Goal: Transaction & Acquisition: Purchase product/service

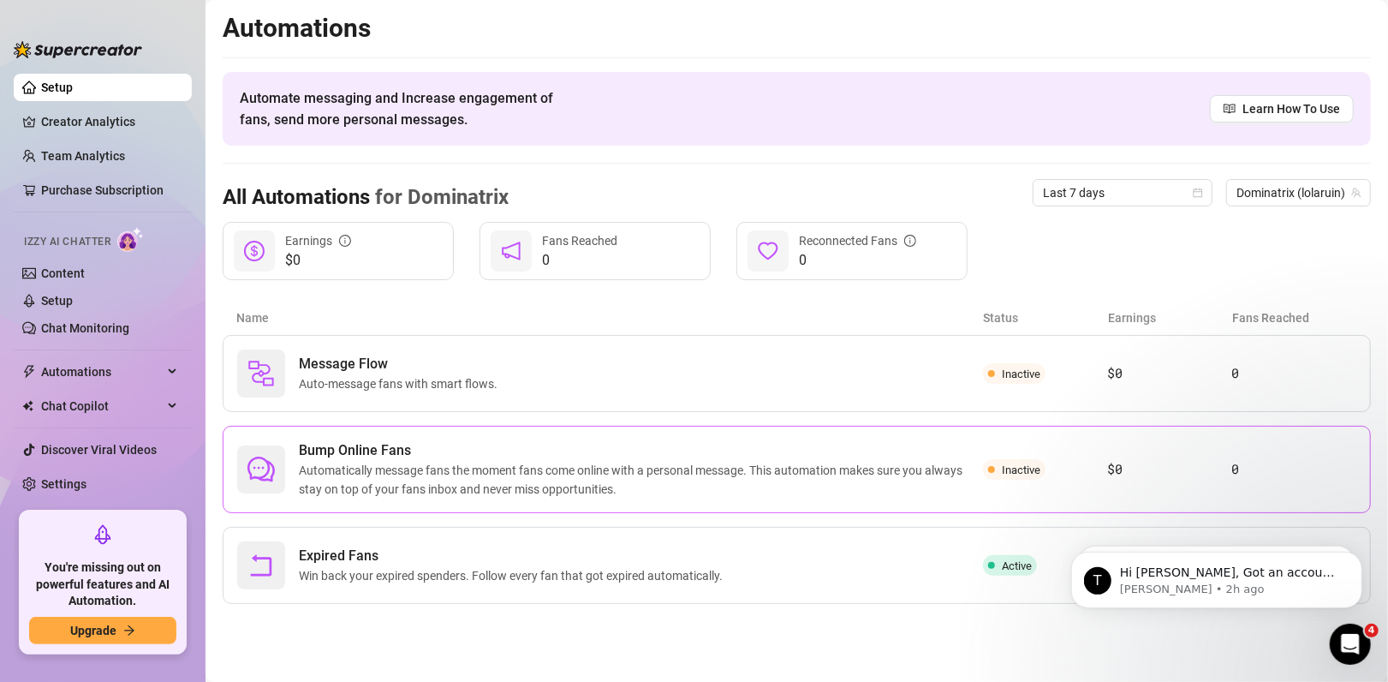
click at [511, 487] on span "Automatically message fans the moment fans come online with a personal message.…" at bounding box center [641, 480] width 684 height 38
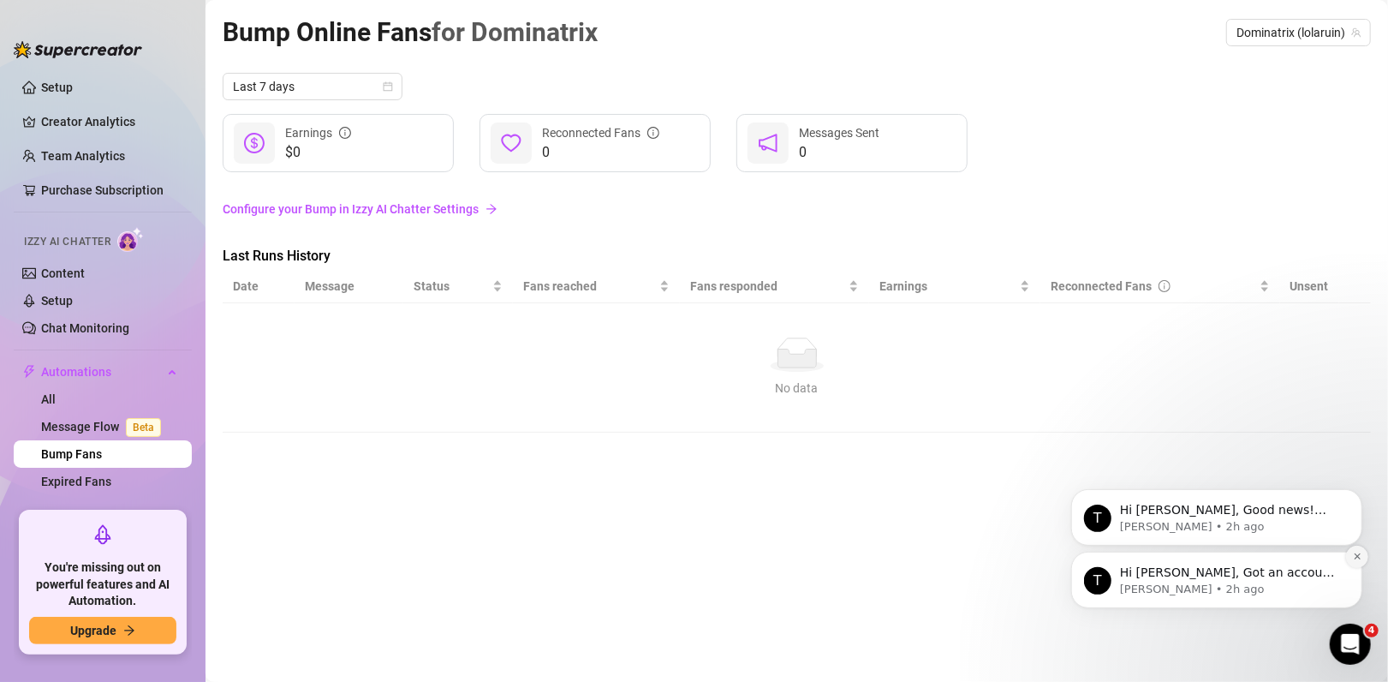
click at [1361, 556] on icon "Dismiss notification" at bounding box center [1356, 555] width 9 height 9
drag, startPoint x: 24, startPoint y: 24, endPoint x: 1263, endPoint y: 654, distance: 1390.2
click at [1263, 654] on main "Bump Online Fans for Dominatrix Dominatrix (lolaruin) Last 7 days $0 Earnings 0…" at bounding box center [797, 341] width 1183 height 682
drag, startPoint x: 2702, startPoint y: 1255, endPoint x: 1345, endPoint y: 644, distance: 1487.9
click at [1345, 644] on icon "Open Intercom Messenger" at bounding box center [1348, 642] width 12 height 14
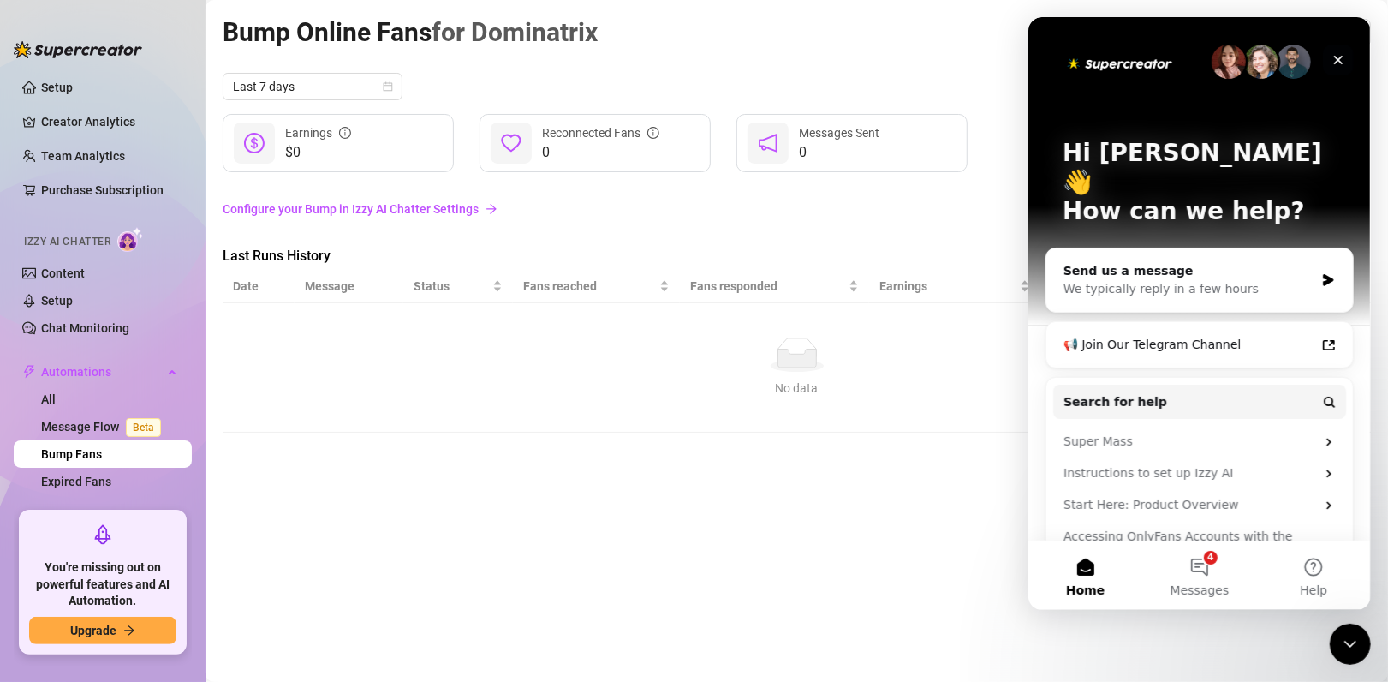
click at [1333, 63] on icon "Close" at bounding box center [1338, 60] width 14 height 14
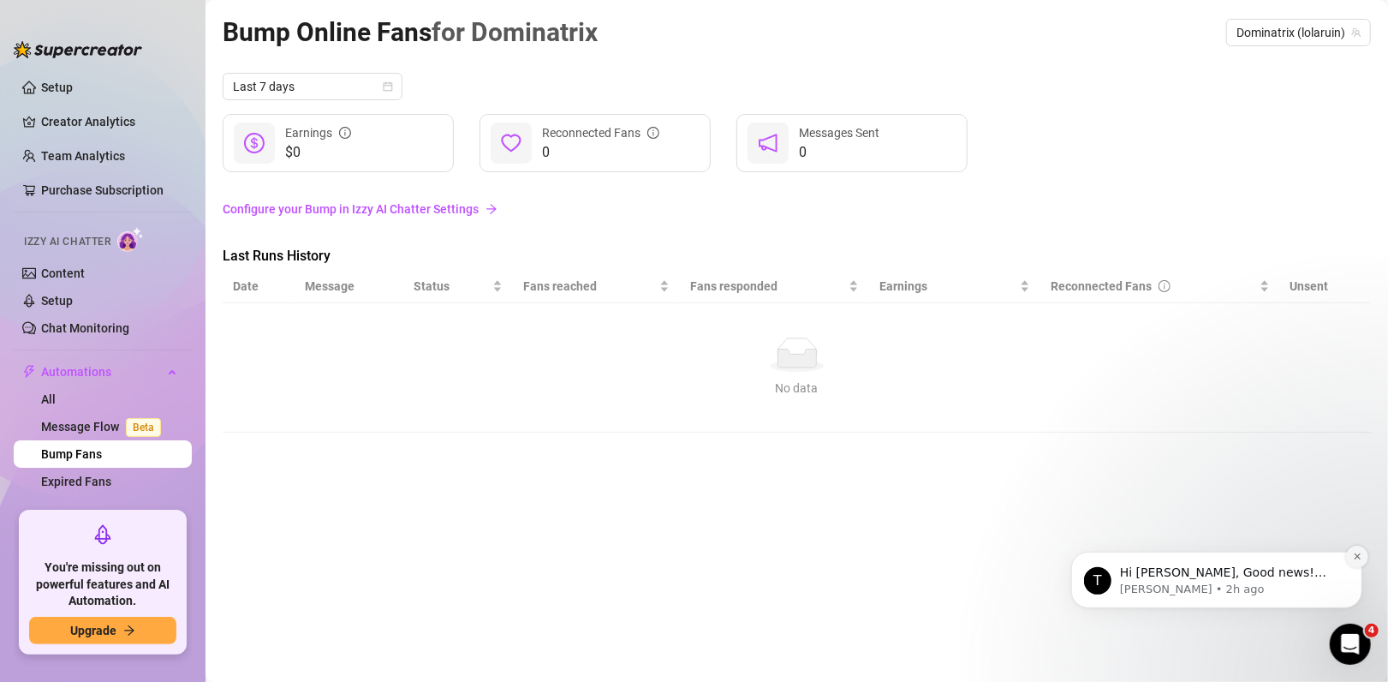
click at [1349, 557] on button "Dismiss notification" at bounding box center [1357, 556] width 22 height 22
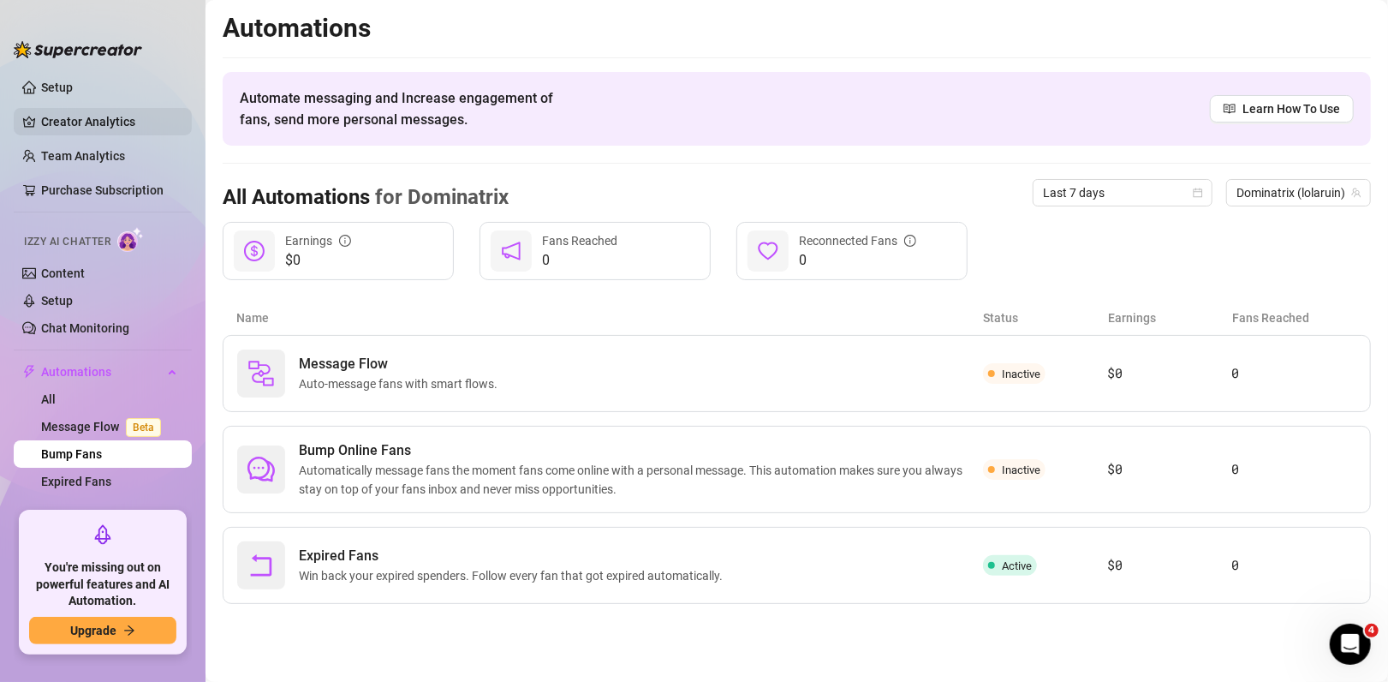
click at [97, 134] on link "Creator Analytics" at bounding box center [109, 121] width 137 height 27
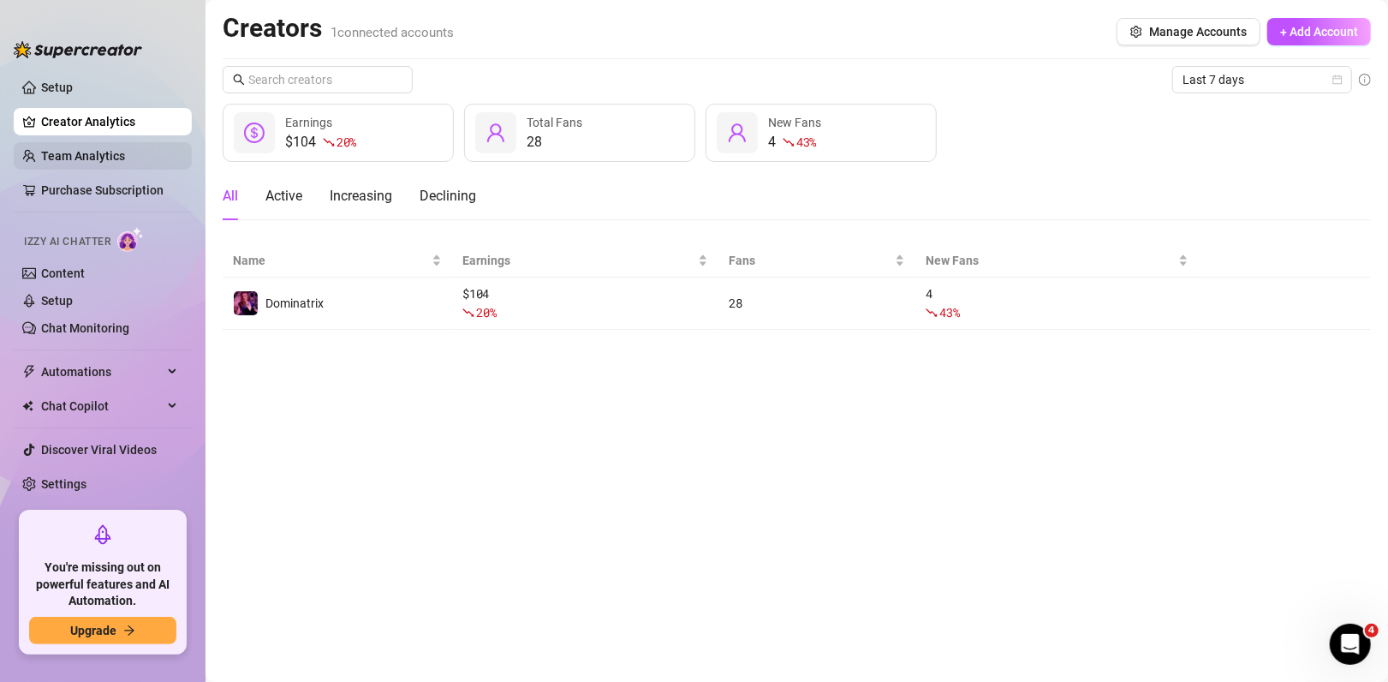
click at [91, 158] on link "Team Analytics" at bounding box center [83, 156] width 84 height 14
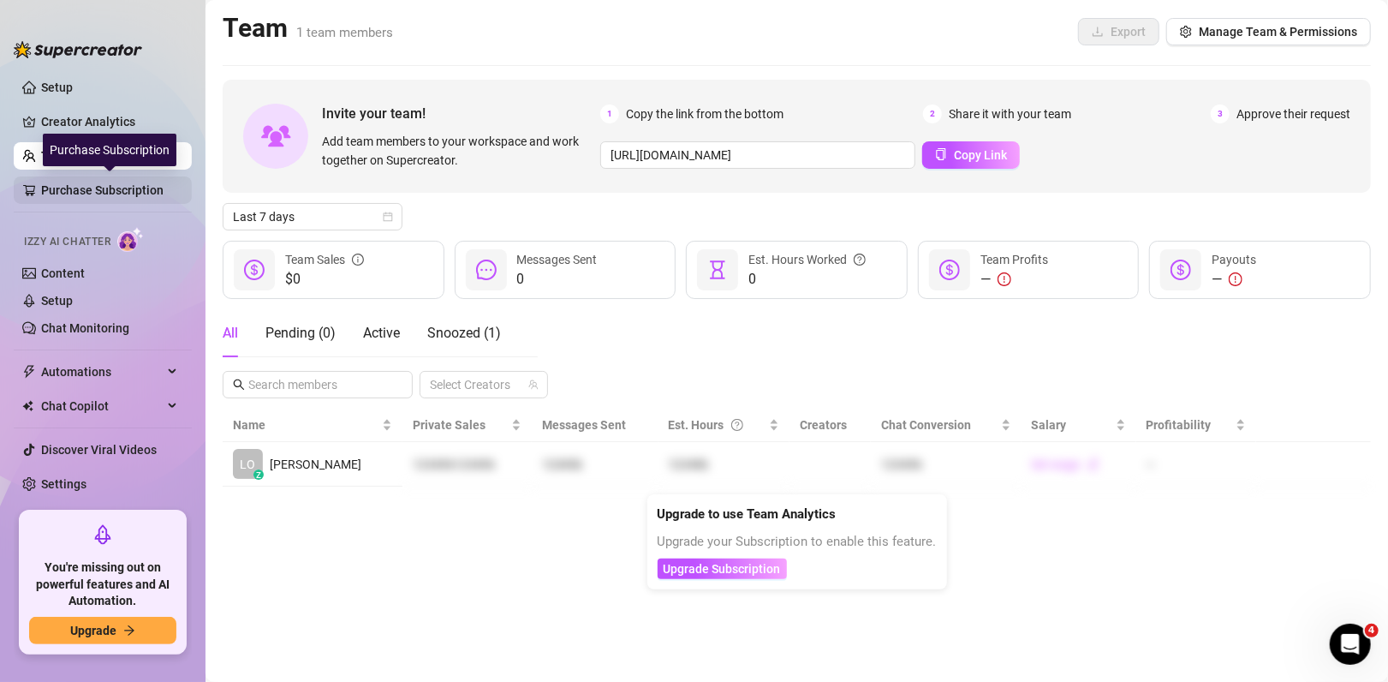
click at [91, 194] on link "Purchase Subscription" at bounding box center [109, 189] width 137 height 27
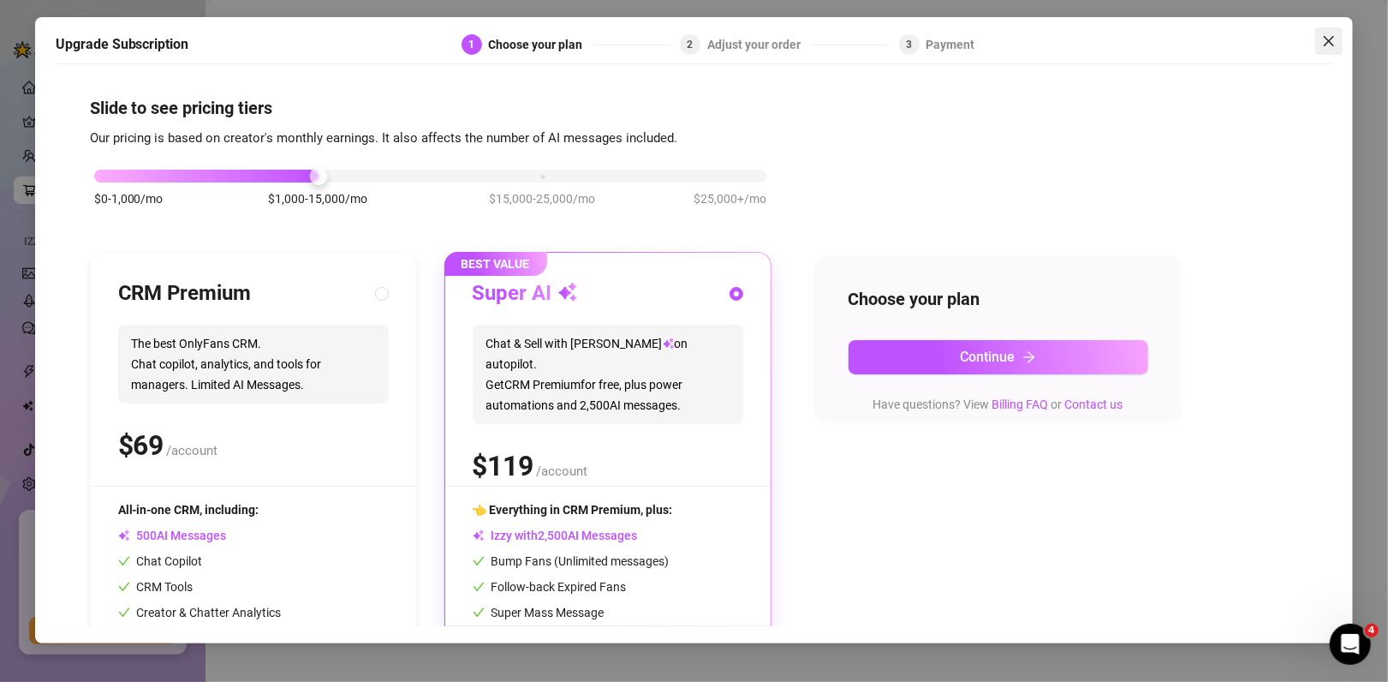
click at [1332, 39] on icon "close" at bounding box center [1330, 41] width 14 height 14
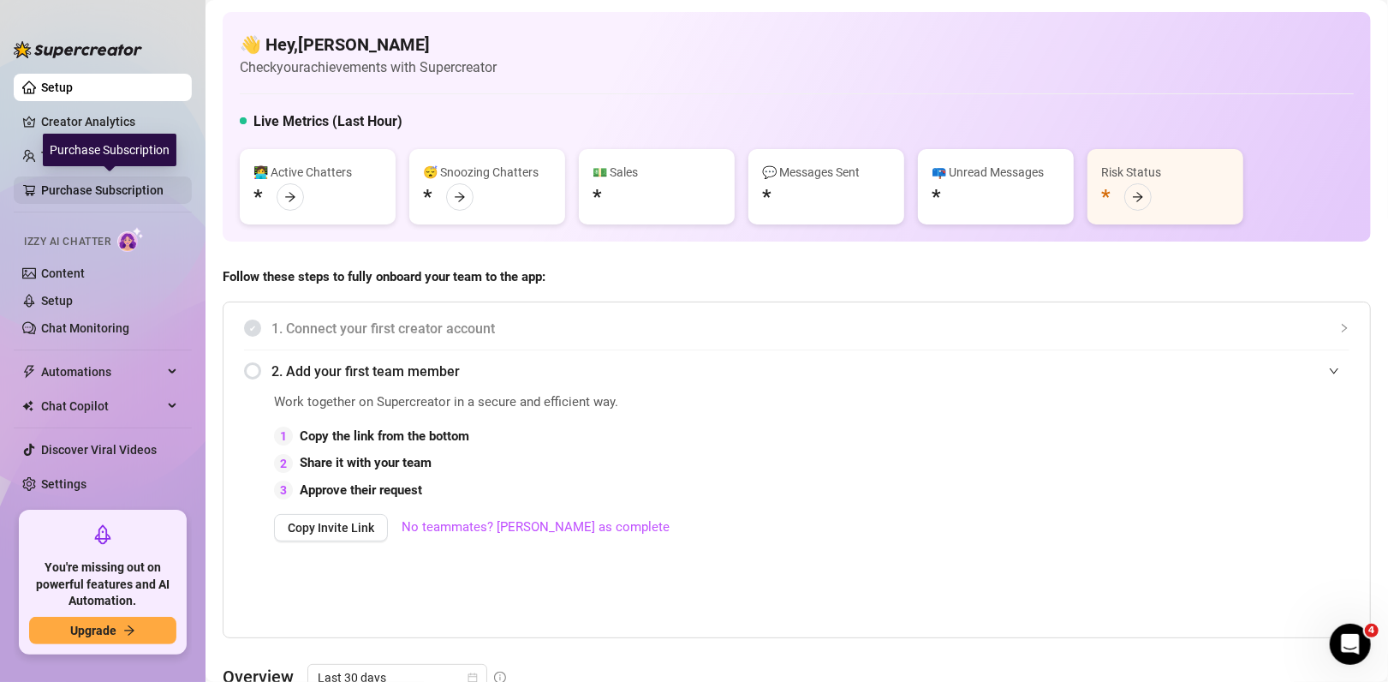
click at [76, 183] on link "Purchase Subscription" at bounding box center [109, 189] width 137 height 27
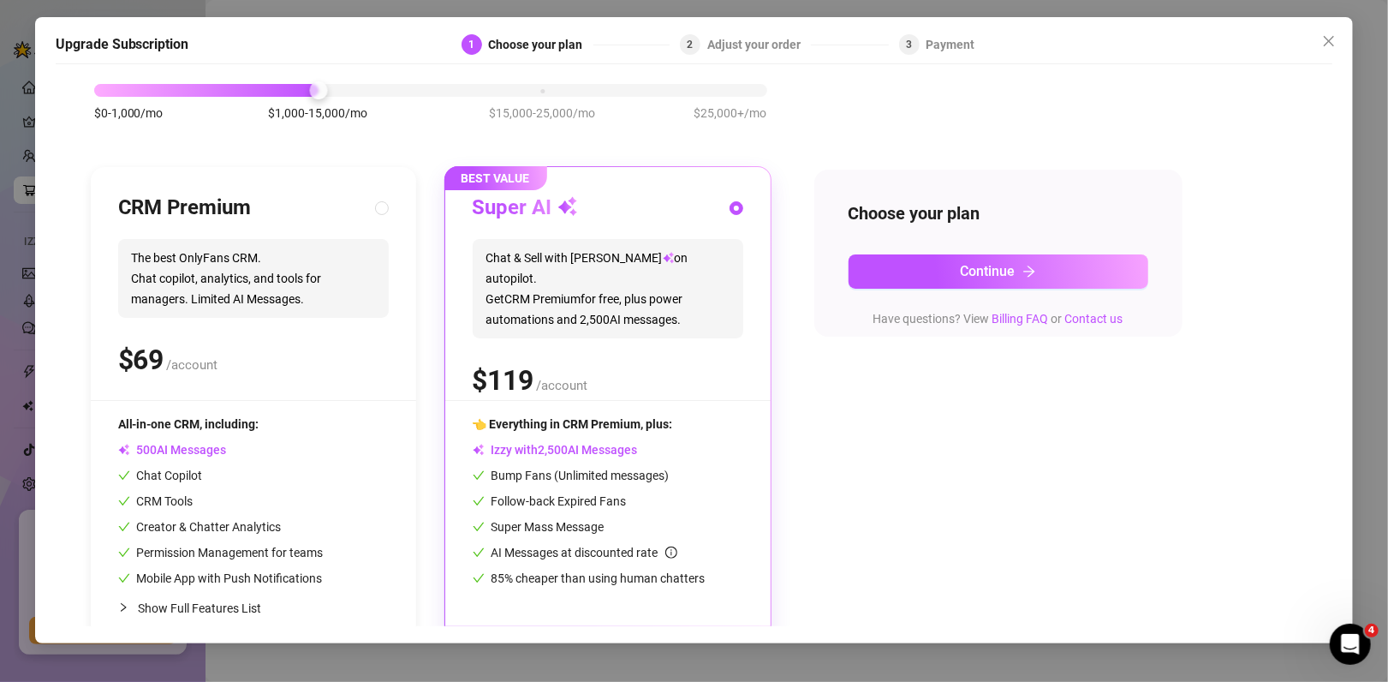
scroll to position [116, 0]
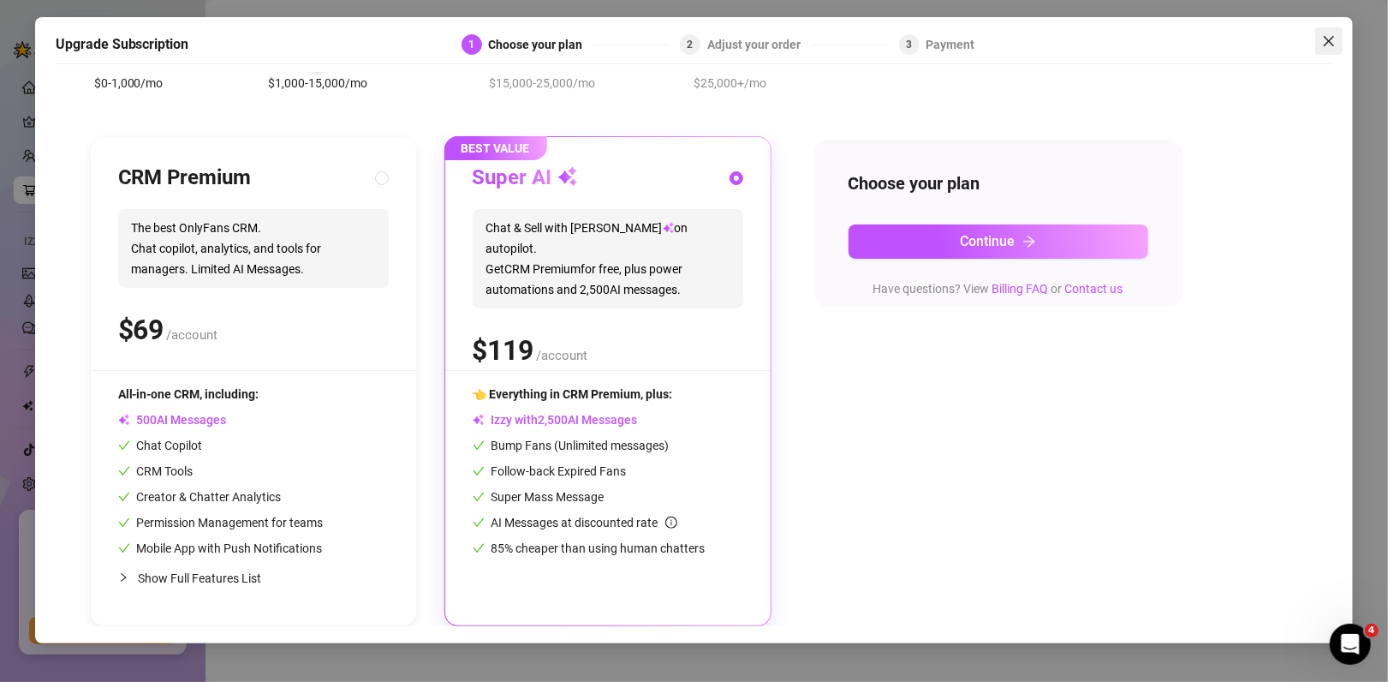
click at [1334, 36] on icon "close" at bounding box center [1330, 41] width 14 height 14
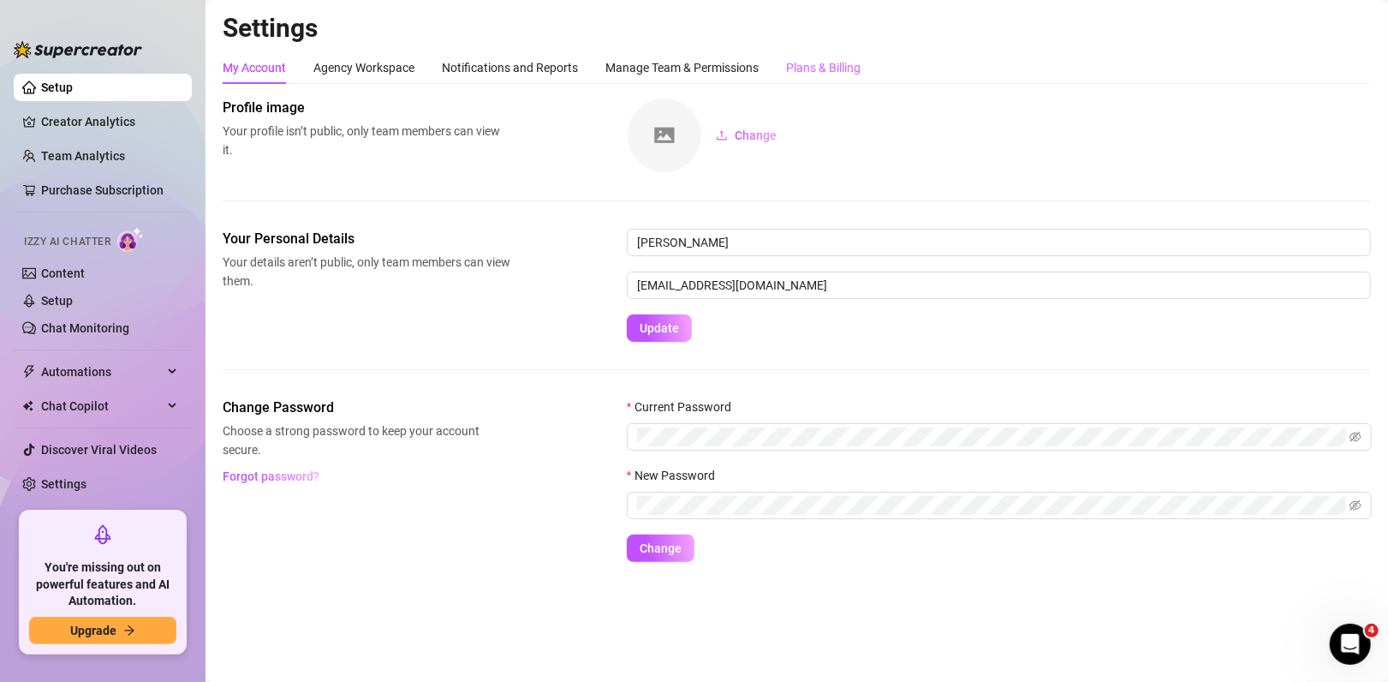
click at [839, 57] on div "Plans & Billing" at bounding box center [823, 67] width 75 height 33
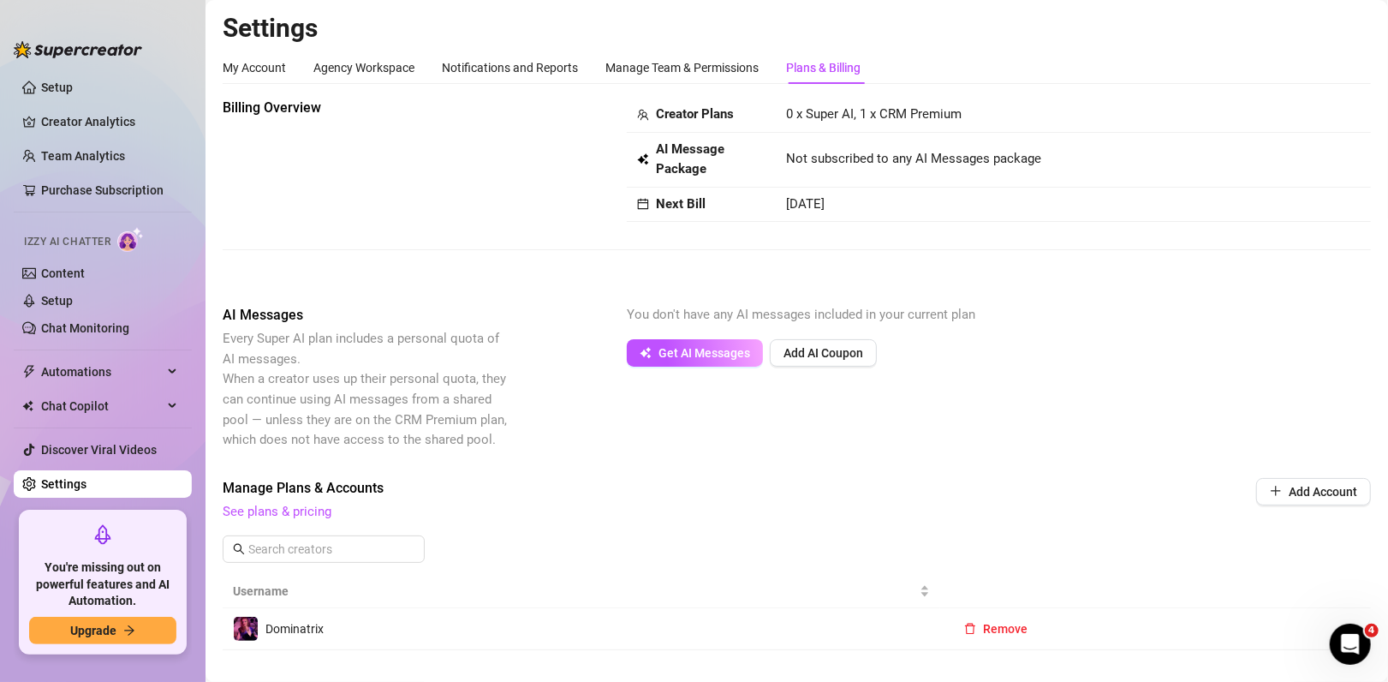
scroll to position [39, 0]
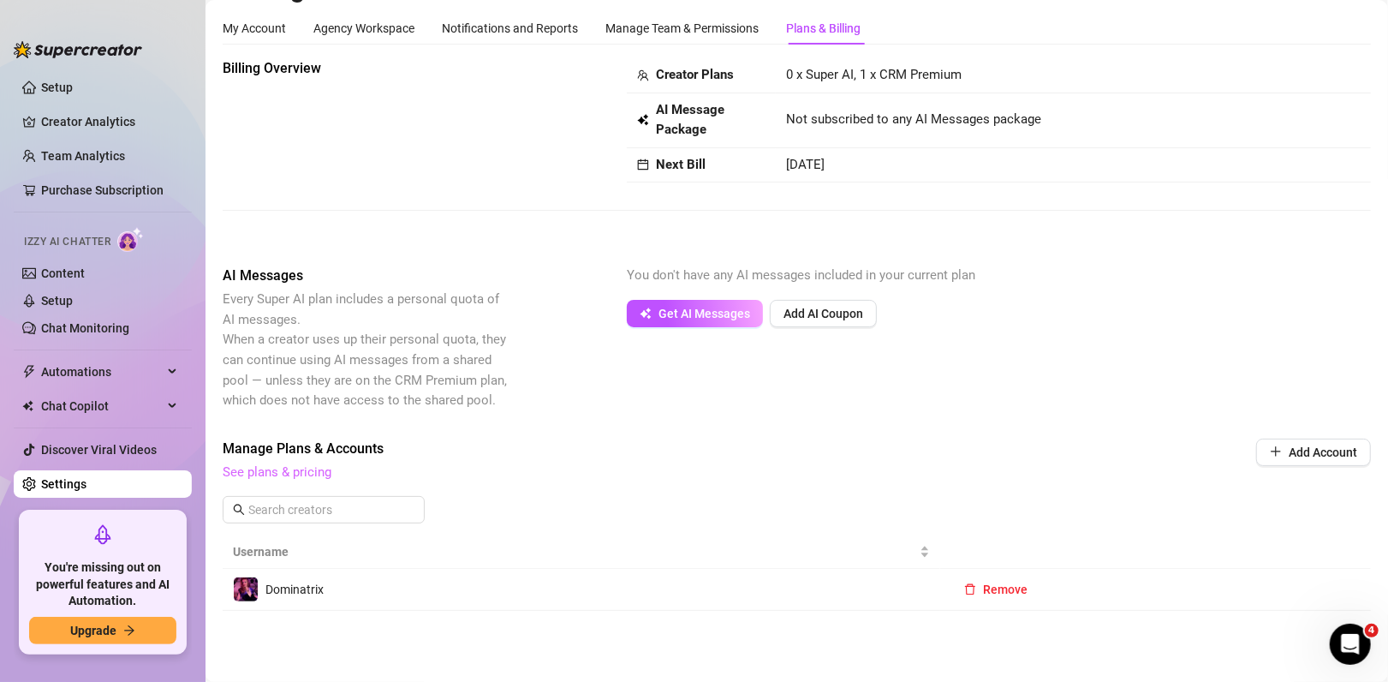
click at [264, 470] on link "See plans & pricing" at bounding box center [277, 471] width 109 height 15
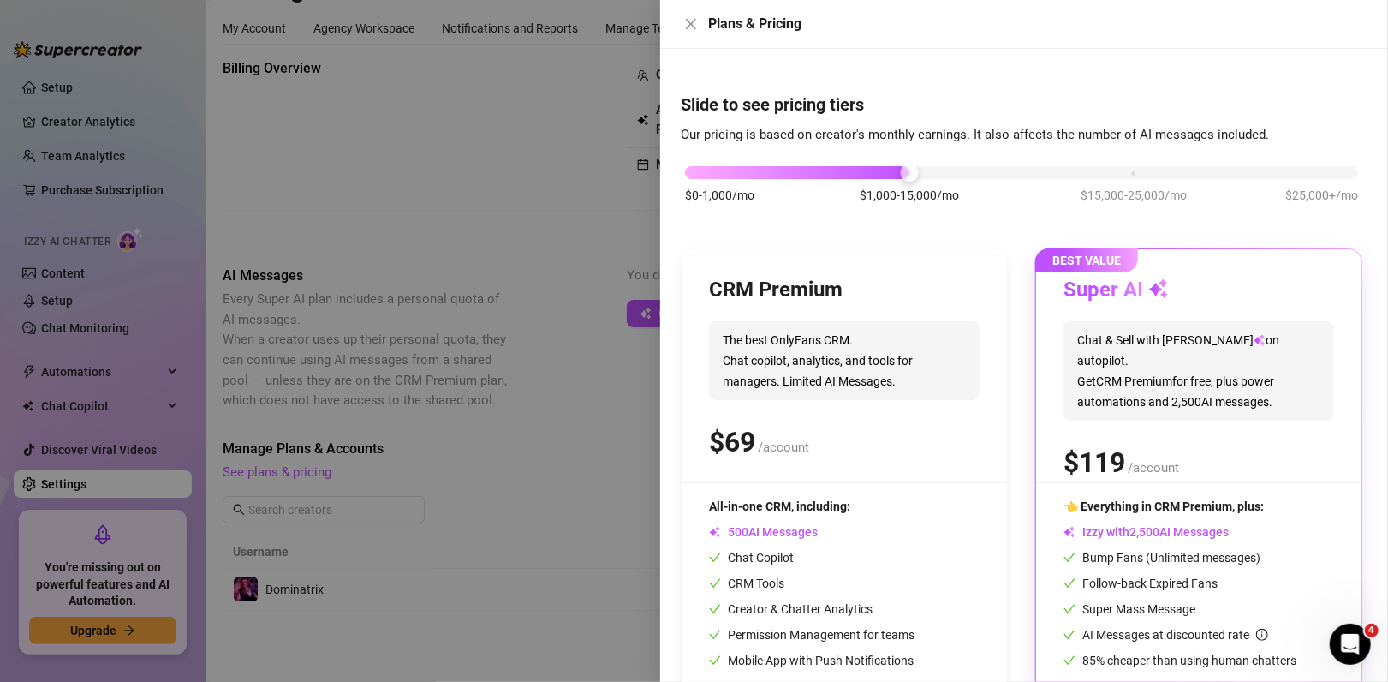
scroll to position [77, 0]
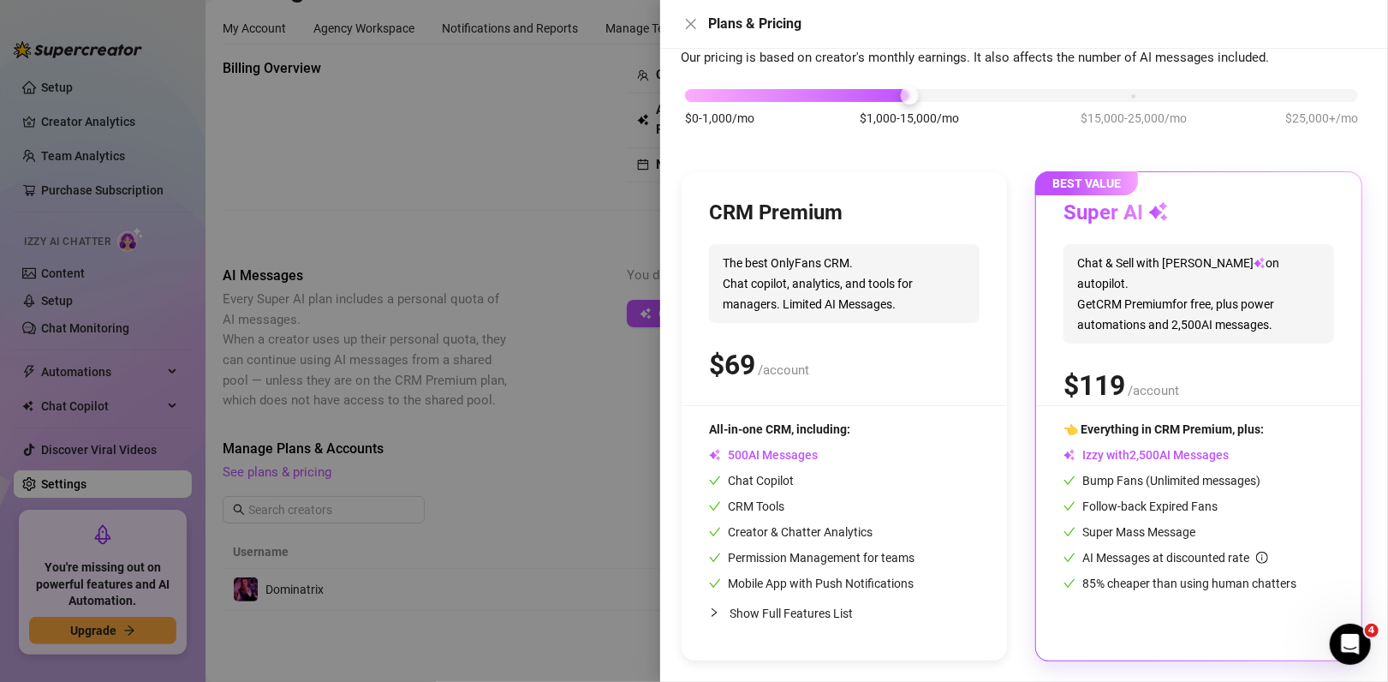
click at [725, 615] on div at bounding box center [719, 612] width 21 height 19
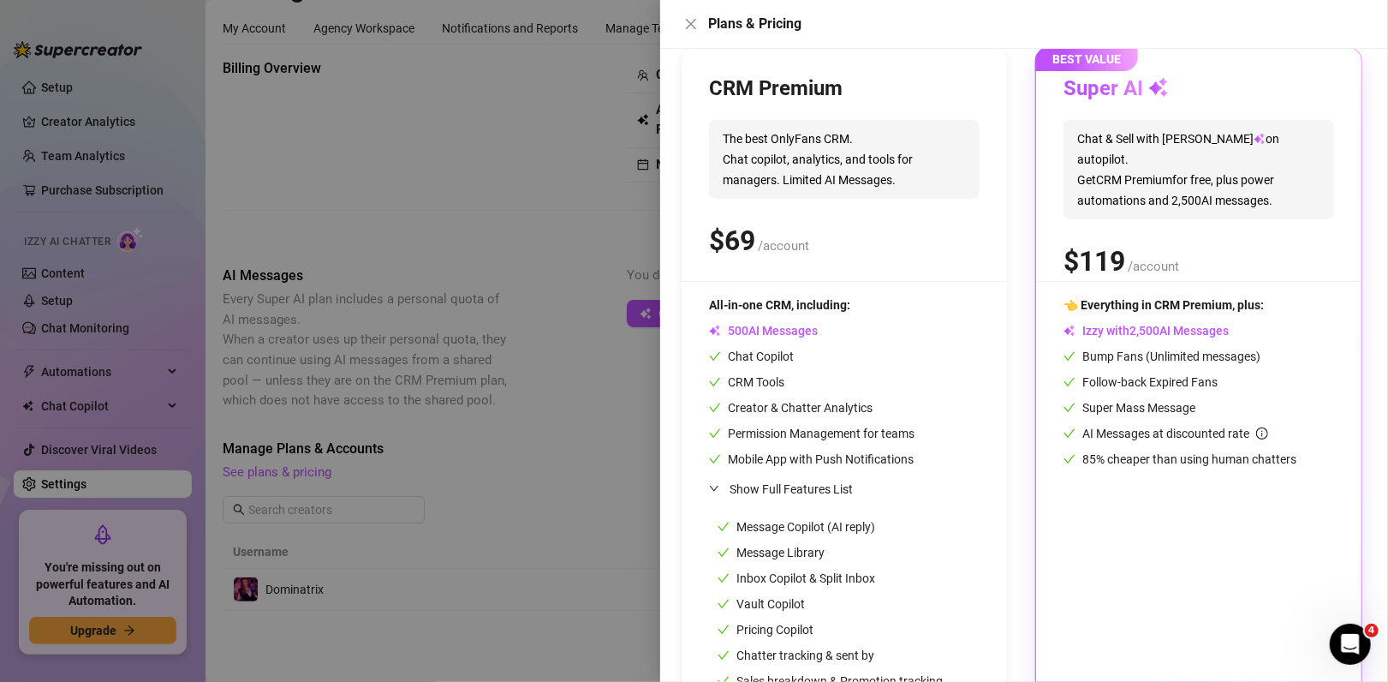
scroll to position [319, 0]
